Goal: Check status

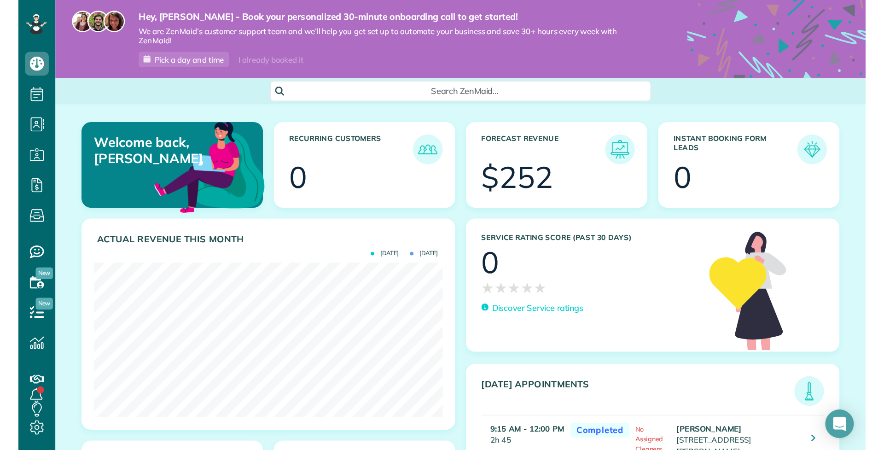
scroll to position [450, 29]
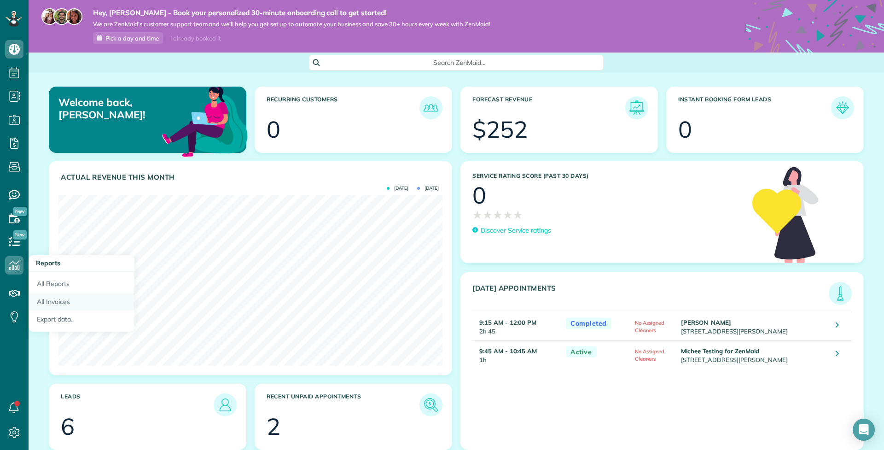
click at [52, 301] on link "All Invoices" at bounding box center [82, 302] width 106 height 18
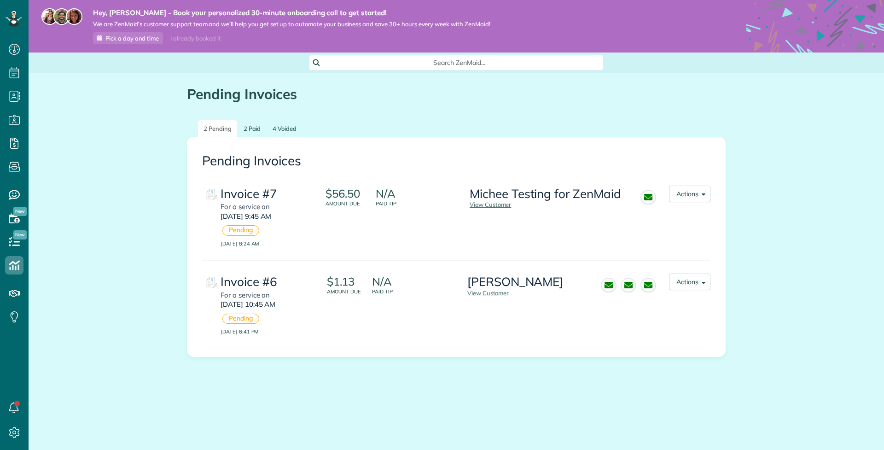
scroll to position [4, 4]
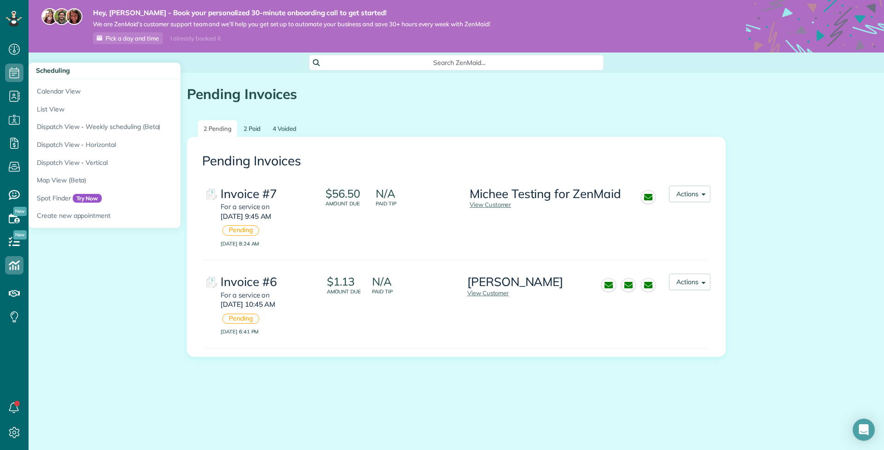
click at [15, 78] on use at bounding box center [15, 72] width 10 height 11
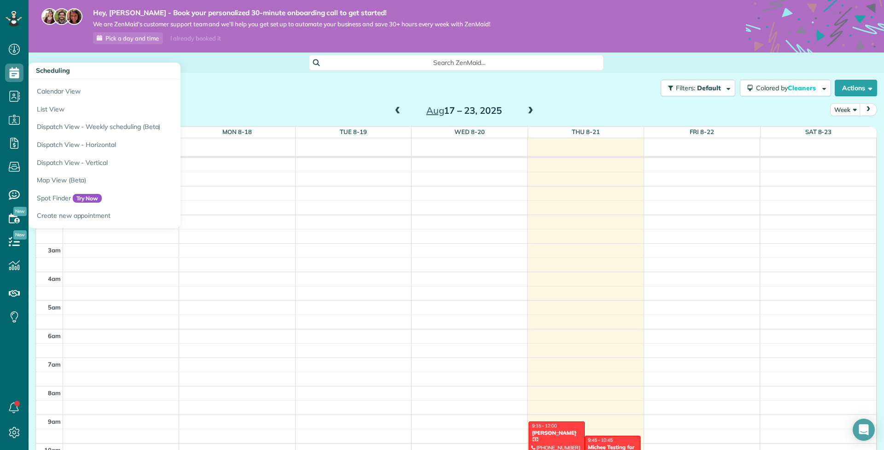
scroll to position [200, 0]
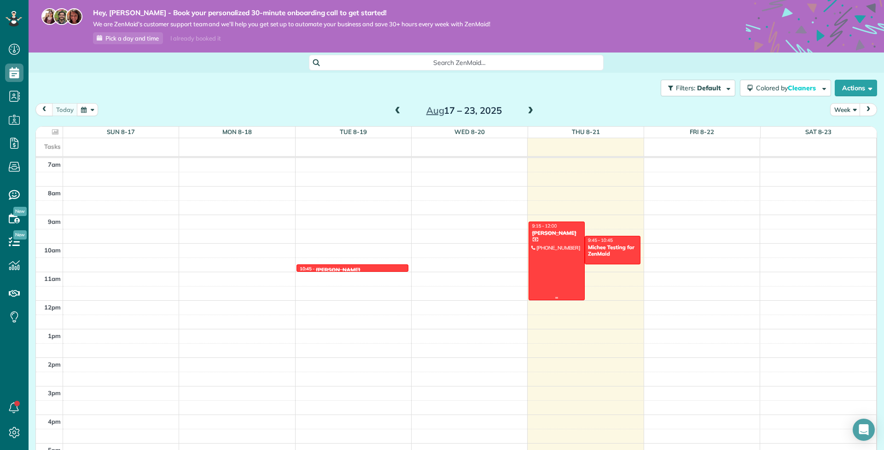
click at [574, 233] on div "[PERSON_NAME]" at bounding box center [557, 233] width 51 height 6
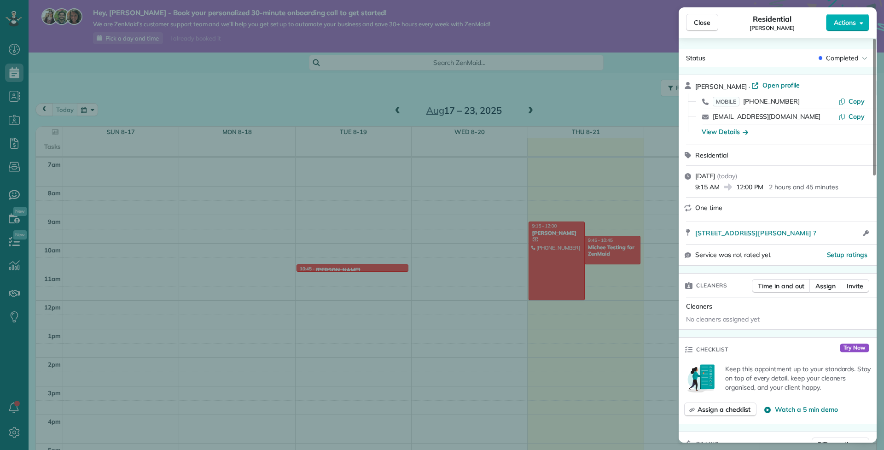
click at [559, 132] on div "Close Residential [PERSON_NAME] Actions Status Completed [PERSON_NAME] · Open p…" at bounding box center [442, 225] width 884 height 450
